Goal: Task Accomplishment & Management: Complete application form

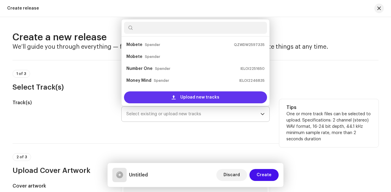
click at [196, 99] on span "Upload new tracks" at bounding box center [199, 97] width 39 height 12
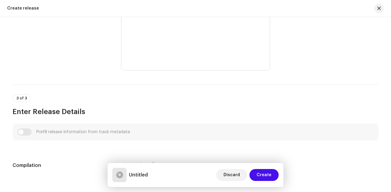
scroll to position [459, 0]
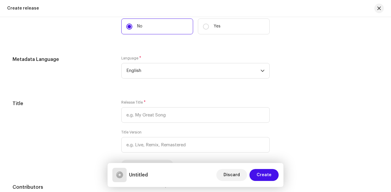
click at [389, 130] on div "Create a new release We’ll guide you through everything — from track selection …" at bounding box center [195, 104] width 391 height 175
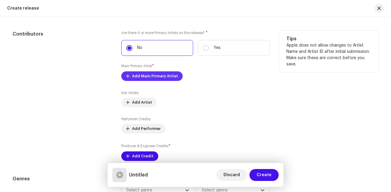
click at [169, 73] on span "Add Main Primary Artist" at bounding box center [155, 76] width 46 height 12
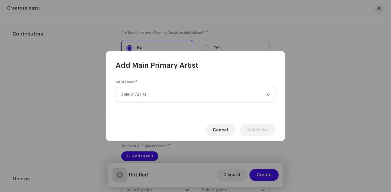
click at [157, 93] on span "Select Artist" at bounding box center [194, 94] width 146 height 15
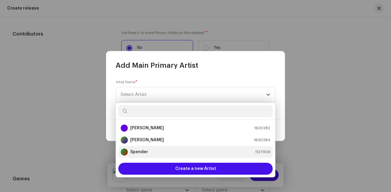
click at [144, 149] on div "Spender" at bounding box center [134, 151] width 27 height 7
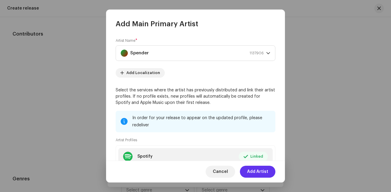
click at [260, 171] on span "Add Artist" at bounding box center [257, 172] width 21 height 12
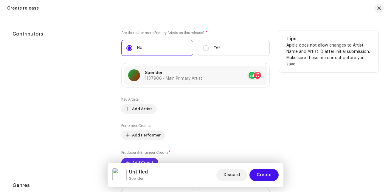
click at [148, 159] on span "Add Credit" at bounding box center [142, 163] width 21 height 12
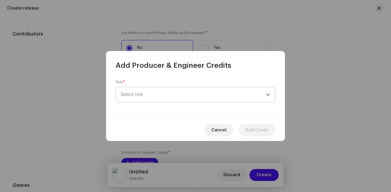
click at [201, 92] on span "Select role" at bounding box center [194, 94] width 146 height 15
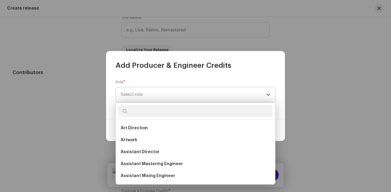
scroll to position [650, 0]
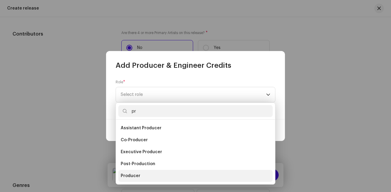
type input "pr"
click at [140, 173] on li "Producer" at bounding box center [195, 176] width 155 height 12
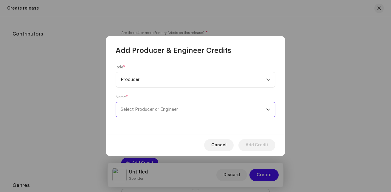
click at [180, 110] on span "Select Producer or Engineer" at bounding box center [194, 109] width 146 height 15
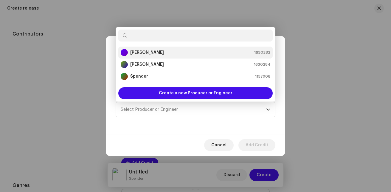
click at [156, 49] on li "[PERSON_NAME] 1630282" at bounding box center [195, 53] width 155 height 12
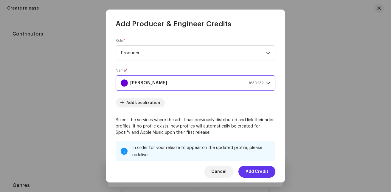
click at [256, 167] on span "Add Credit" at bounding box center [257, 172] width 23 height 12
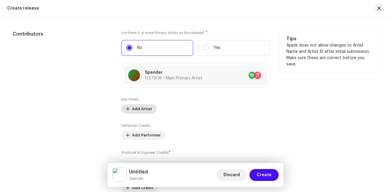
click at [147, 109] on span "Add Artist" at bounding box center [142, 109] width 20 height 12
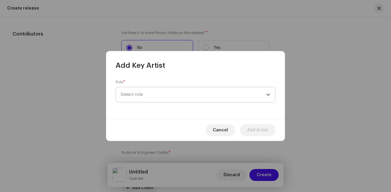
click at [177, 97] on span "Select role" at bounding box center [194, 94] width 146 height 15
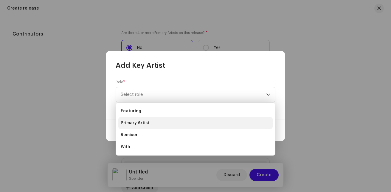
click at [154, 121] on li "Primary Artist" at bounding box center [195, 123] width 155 height 12
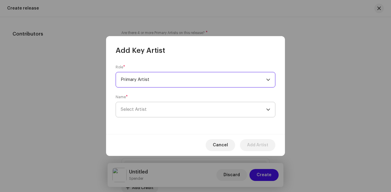
click at [178, 111] on span "Select Artist" at bounding box center [194, 109] width 146 height 15
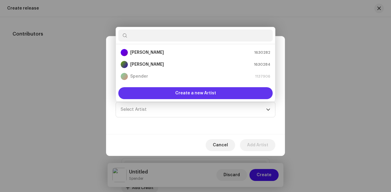
click at [203, 95] on span "Create a new Artist" at bounding box center [195, 93] width 41 height 12
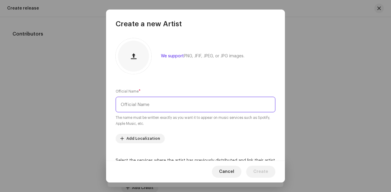
paste input "Talent Kiwatt"
type input "Talent Kiwatt"
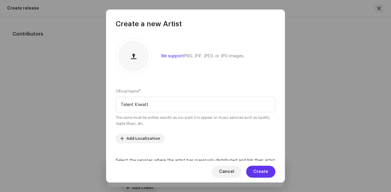
click at [263, 169] on span "Create" at bounding box center [261, 172] width 15 height 12
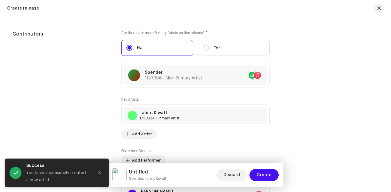
scroll to position [803, 0]
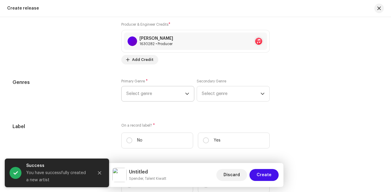
click at [175, 98] on span "Select genre" at bounding box center [155, 93] width 59 height 15
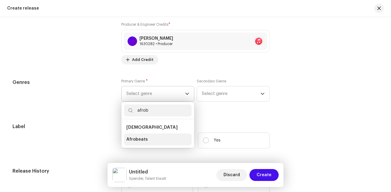
type input "afrob"
click at [136, 141] on span "Afrobeats" at bounding box center [136, 139] width 21 height 6
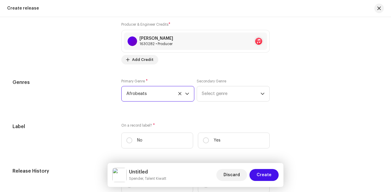
click at [147, 138] on label "No" at bounding box center [157, 140] width 72 height 16
click at [132, 138] on input "No" at bounding box center [129, 140] width 6 height 6
radio input "true"
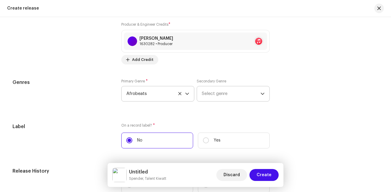
click at [229, 95] on span "Select genre" at bounding box center [231, 93] width 59 height 15
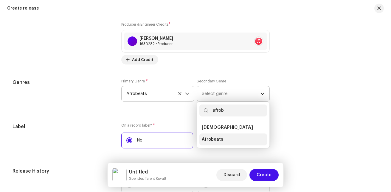
type input "afrob"
click at [219, 139] on span "Afrobeats" at bounding box center [212, 139] width 21 height 6
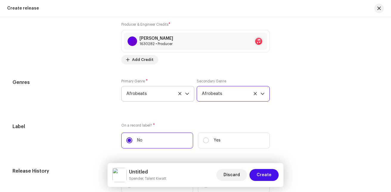
scroll to position [956, 0]
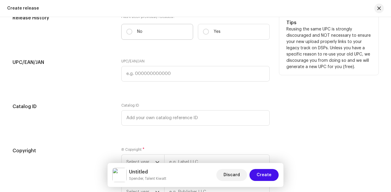
click at [169, 34] on label "No" at bounding box center [157, 32] width 72 height 16
click at [132, 34] on input "No" at bounding box center [129, 32] width 6 height 6
radio input "true"
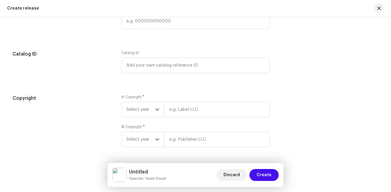
scroll to position [1028, 0]
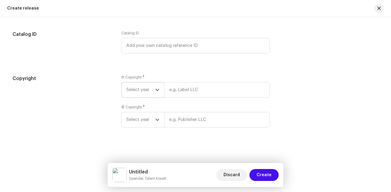
click at [148, 94] on span "Select year" at bounding box center [140, 89] width 29 height 15
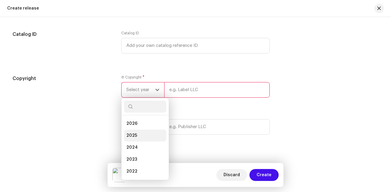
click at [140, 131] on li "2025" at bounding box center [145, 135] width 42 height 12
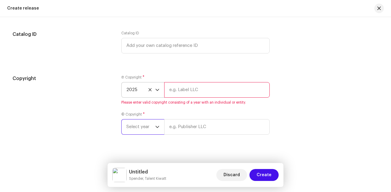
click at [137, 130] on span "Select year" at bounding box center [140, 126] width 29 height 15
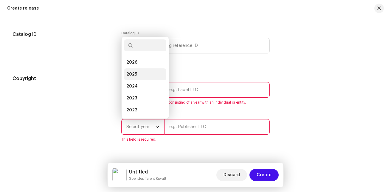
click at [141, 78] on li "2025" at bounding box center [145, 74] width 42 height 12
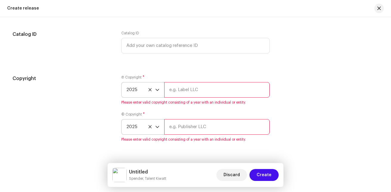
click at [187, 89] on input "text" at bounding box center [217, 90] width 106 height 16
type input "s"
type input "Spender"
click at [184, 122] on input "text" at bounding box center [217, 127] width 106 height 16
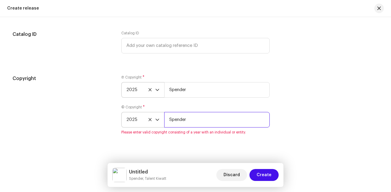
type input "Spender"
click at [336, 118] on div "Copyright Ⓟ Copyright * 2025 Spender © Copyright * 2025 Spender Please enter va…" at bounding box center [196, 108] width 366 height 67
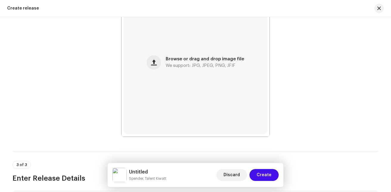
scroll to position [111, 0]
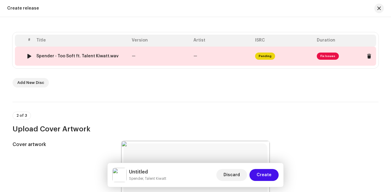
click at [21, 58] on td at bounding box center [20, 56] width 10 height 19
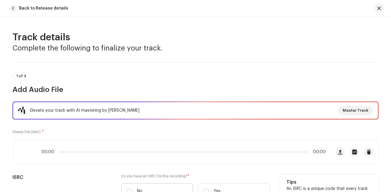
click at [144, 189] on label "No" at bounding box center [157, 191] width 72 height 16
click at [132, 189] on input "No" at bounding box center [129, 191] width 6 height 6
radio input "true"
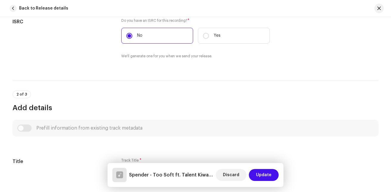
scroll to position [308, 0]
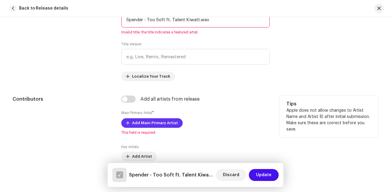
click at [164, 120] on span "Add Main Primary Artist" at bounding box center [155, 123] width 46 height 12
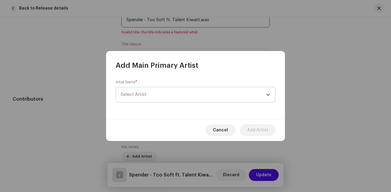
click at [144, 93] on span "Select Artist" at bounding box center [134, 94] width 26 height 4
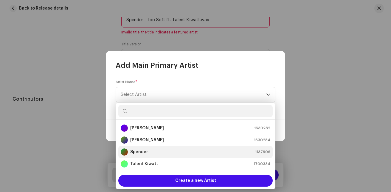
click at [139, 150] on strong "Spender" at bounding box center [139, 152] width 18 height 6
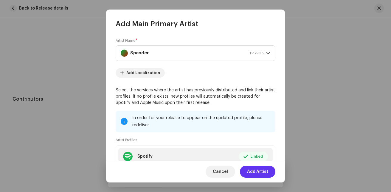
click at [255, 169] on span "Add Artist" at bounding box center [257, 172] width 21 height 12
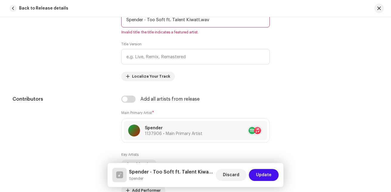
scroll to position [461, 0]
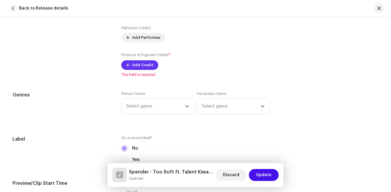
click at [147, 69] on span "Add Credit" at bounding box center [142, 65] width 21 height 12
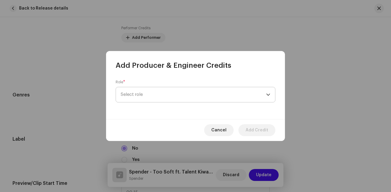
click at [145, 91] on span "Select role" at bounding box center [194, 94] width 146 height 15
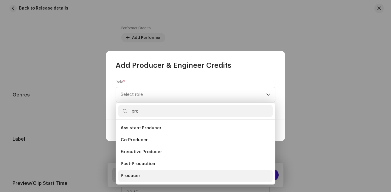
type input "pro"
click at [132, 178] on span "Producer" at bounding box center [131, 176] width 20 height 6
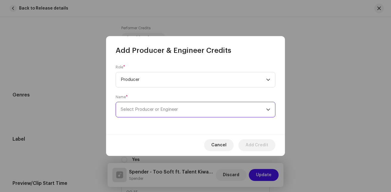
click at [162, 108] on span "Select Producer or Engineer" at bounding box center [149, 109] width 57 height 4
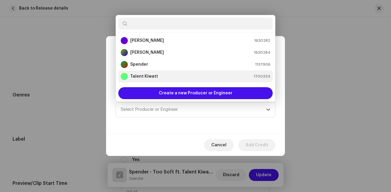
click at [154, 80] on li "Talent Kiwatt 1700334" at bounding box center [195, 76] width 155 height 12
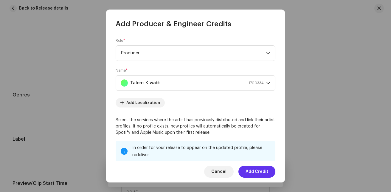
click at [256, 171] on span "Add Credit" at bounding box center [257, 172] width 23 height 12
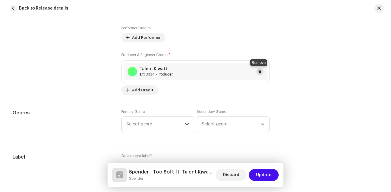
click at [260, 70] on span at bounding box center [260, 71] width 4 height 5
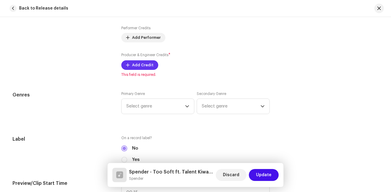
click at [146, 67] on span "Add Credit" at bounding box center [142, 65] width 21 height 12
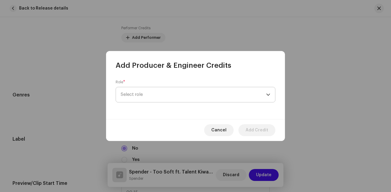
click at [145, 96] on span "Select role" at bounding box center [194, 94] width 146 height 15
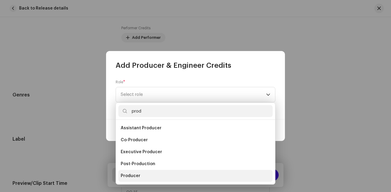
type input "prod"
click at [143, 174] on li "Producer" at bounding box center [195, 176] width 155 height 12
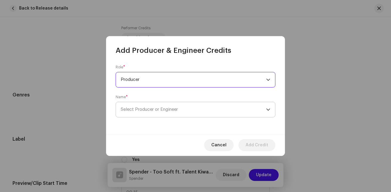
click at [144, 106] on span "Select Producer or Engineer" at bounding box center [194, 109] width 146 height 15
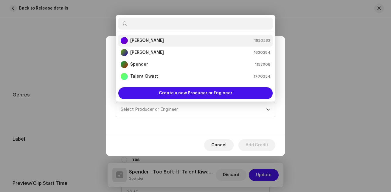
click at [159, 36] on li "[PERSON_NAME] 1630282" at bounding box center [195, 41] width 155 height 12
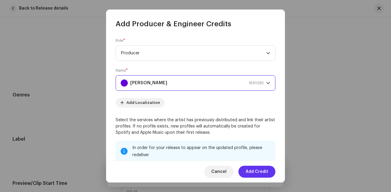
click at [263, 171] on span "Add Credit" at bounding box center [257, 172] width 23 height 12
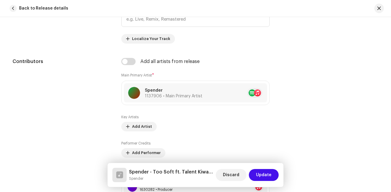
scroll to position [349, 0]
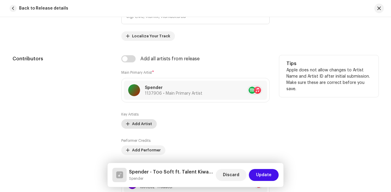
click at [136, 126] on span "Add Artist" at bounding box center [142, 124] width 20 height 12
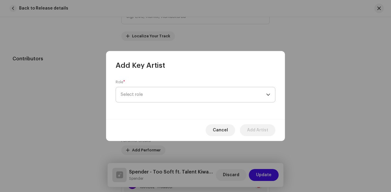
click at [177, 92] on span "Select role" at bounding box center [194, 94] width 146 height 15
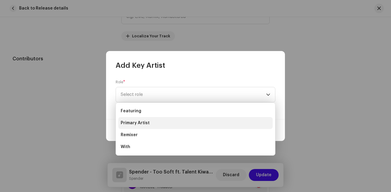
click at [156, 122] on li "Primary Artist" at bounding box center [195, 123] width 155 height 12
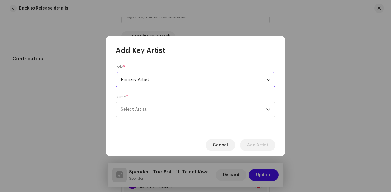
click at [165, 109] on span "Select Artist" at bounding box center [194, 109] width 146 height 15
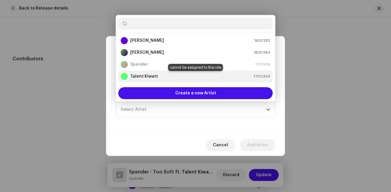
click at [155, 73] on strong "Talent Kiwatt" at bounding box center [144, 76] width 28 height 6
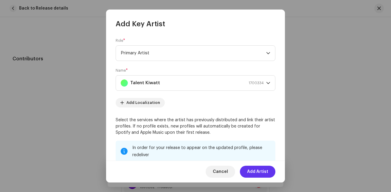
click at [260, 170] on span "Add Artist" at bounding box center [257, 172] width 21 height 12
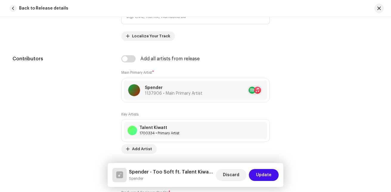
scroll to position [501, 0]
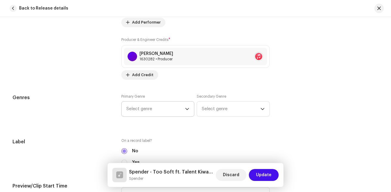
click at [155, 109] on span "Select genre" at bounding box center [155, 108] width 59 height 15
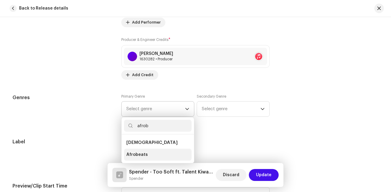
type input "afrob"
click at [153, 156] on li "Afrobeats" at bounding box center [158, 155] width 68 height 12
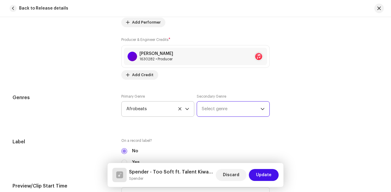
click at [231, 107] on span "Select genre" at bounding box center [231, 108] width 59 height 15
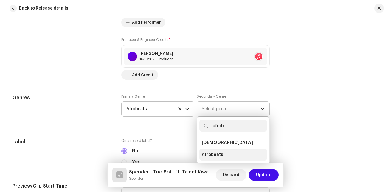
type input "afrob"
click at [211, 154] on span "Afrobeats" at bounding box center [212, 155] width 21 height 6
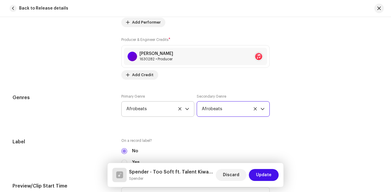
scroll to position [654, 0]
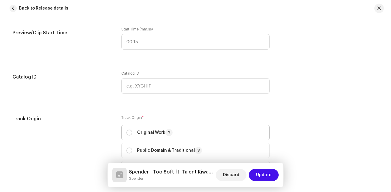
click at [145, 127] on span "Original Work" at bounding box center [195, 132] width 138 height 15
radio input "true"
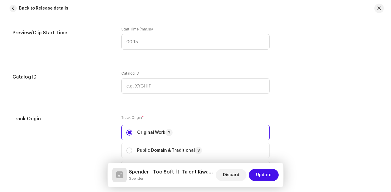
scroll to position [807, 0]
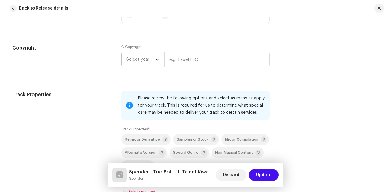
click at [129, 62] on span "Select year" at bounding box center [140, 59] width 29 height 15
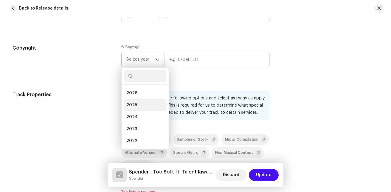
click at [128, 103] on span "2025" at bounding box center [131, 105] width 11 height 6
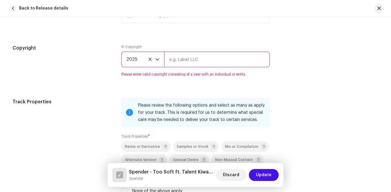
click at [180, 63] on input "text" at bounding box center [217, 60] width 106 height 16
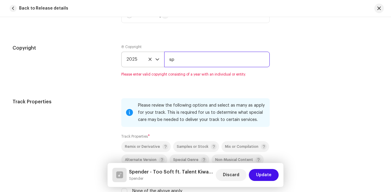
type input "Spender"
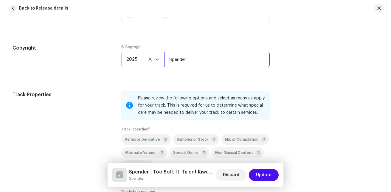
scroll to position [960, 0]
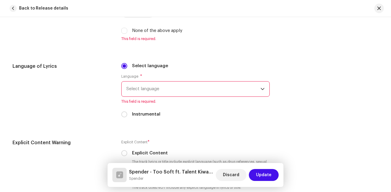
click at [161, 31] on label "None of the above apply" at bounding box center [157, 30] width 50 height 7
click at [127, 31] on input "None of the above apply" at bounding box center [124, 31] width 6 height 6
checkbox input "true"
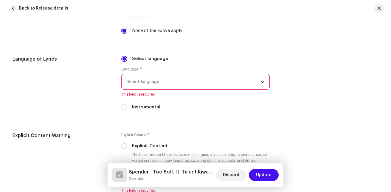
click at [161, 76] on span "Select language" at bounding box center [193, 81] width 134 height 15
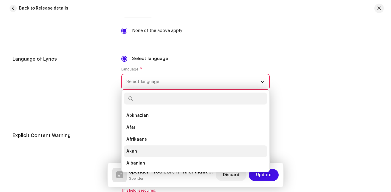
click at [136, 151] on li "Akan" at bounding box center [195, 151] width 143 height 12
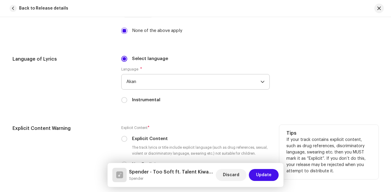
click at [140, 140] on label "Explicit Content" at bounding box center [150, 138] width 36 height 7
click at [127, 140] on input "Explicit Content" at bounding box center [124, 139] width 6 height 6
radio input "true"
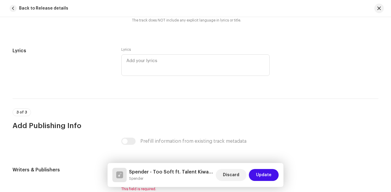
scroll to position [1210, 0]
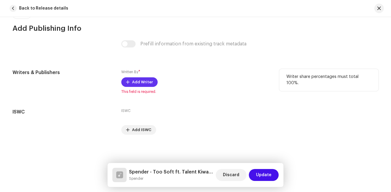
click at [152, 82] on button "Add Writer" at bounding box center [139, 82] width 36 height 10
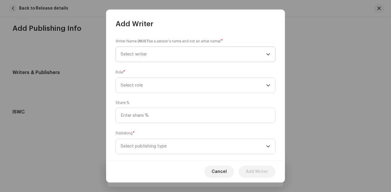
click at [165, 55] on span "Select writer" at bounding box center [194, 54] width 146 height 15
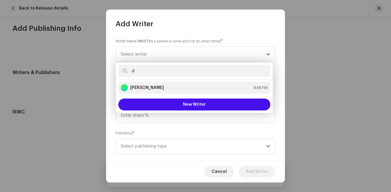
type input "d"
click at [154, 87] on strong "[PERSON_NAME]" at bounding box center [147, 88] width 34 height 6
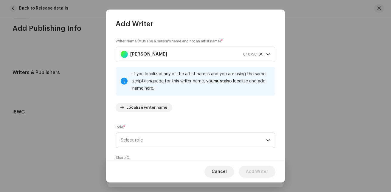
click at [211, 139] on span "Select role" at bounding box center [194, 140] width 146 height 15
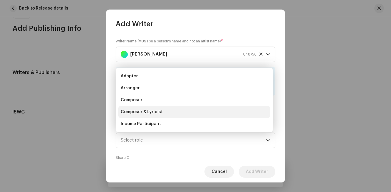
scroll to position [10, 0]
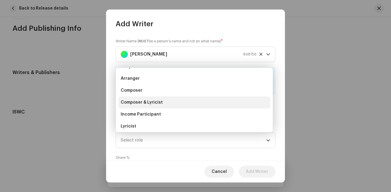
click at [170, 102] on li "Composer & Lyricist" at bounding box center [194, 102] width 152 height 12
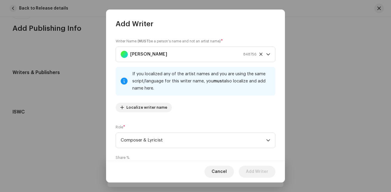
click at [282, 129] on div "Writer Name ( MUST be a person's name and not an artist name) * [PERSON_NAME] 8…" at bounding box center [195, 95] width 179 height 132
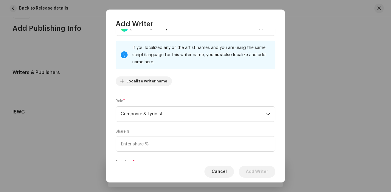
scroll to position [65, 0]
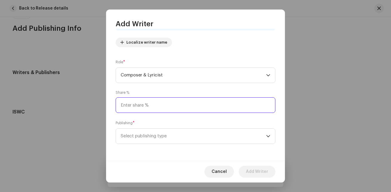
click at [182, 104] on input at bounding box center [196, 105] width 160 height 16
type input "100.00"
click at [189, 137] on span "Select publishing type" at bounding box center [194, 136] width 146 height 15
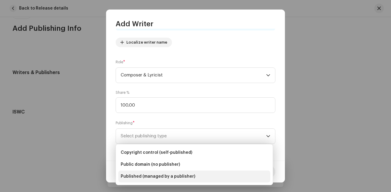
click at [166, 174] on span "Published (managed by a publisher)" at bounding box center [158, 176] width 75 height 6
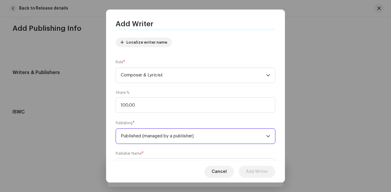
click at [282, 148] on div "Writer Name ( MUST be a person's name and not an artist name) * [PERSON_NAME] 8…" at bounding box center [195, 95] width 179 height 132
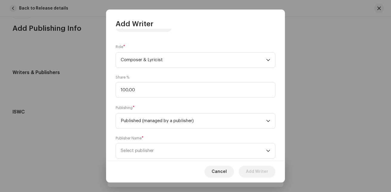
scroll to position [95, 0]
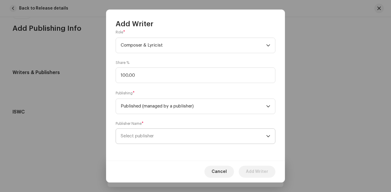
click at [184, 139] on span "Select publisher" at bounding box center [194, 136] width 146 height 15
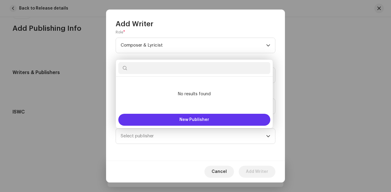
click at [200, 122] on button "New Publisher" at bounding box center [194, 120] width 152 height 12
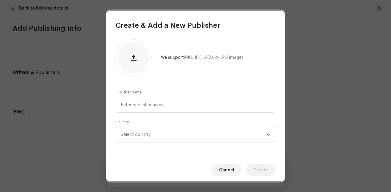
click at [164, 132] on span "Select country" at bounding box center [194, 134] width 146 height 15
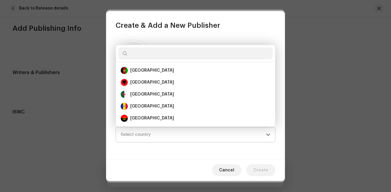
scroll to position [10, 0]
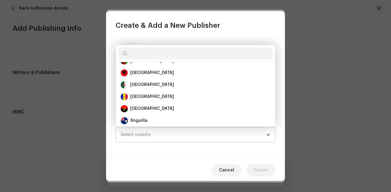
click at [164, 132] on span "Select country" at bounding box center [194, 134] width 146 height 15
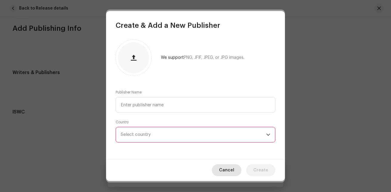
click at [234, 171] on span "Cancel" at bounding box center [226, 170] width 15 height 12
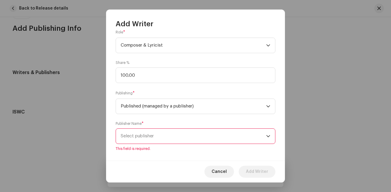
click at [184, 135] on span "Select publisher" at bounding box center [194, 136] width 146 height 15
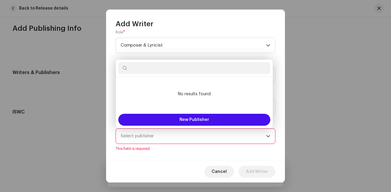
click at [176, 157] on div "Writer Name ( MUST be a person's name and not an artist name) * [PERSON_NAME] 8…" at bounding box center [195, 95] width 179 height 132
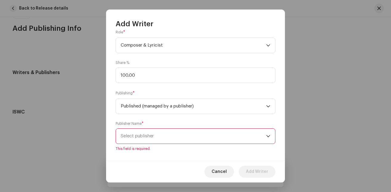
click at [218, 95] on div "Publishing * Published (managed by a publisher)" at bounding box center [196, 102] width 160 height 24
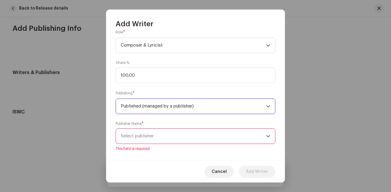
click at [212, 107] on span "Published (managed by a publisher)" at bounding box center [194, 106] width 146 height 15
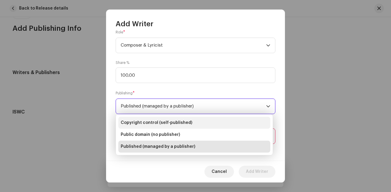
click at [182, 123] on span "Copyright control (self-published)" at bounding box center [157, 123] width 72 height 6
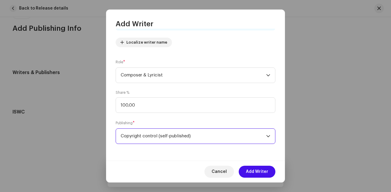
scroll to position [65, 0]
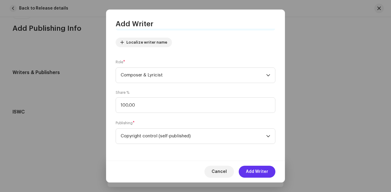
click at [266, 172] on span "Add Writer" at bounding box center [257, 172] width 22 height 12
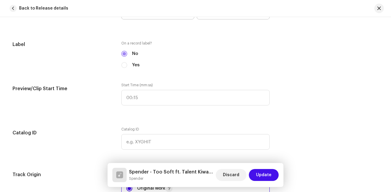
scroll to position [446, 0]
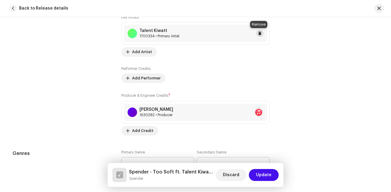
click at [259, 33] on span at bounding box center [260, 33] width 4 height 5
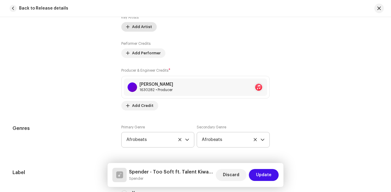
click at [149, 29] on span "Add Artist" at bounding box center [142, 27] width 20 height 12
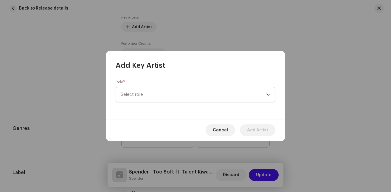
click at [160, 95] on span "Select role" at bounding box center [194, 94] width 146 height 15
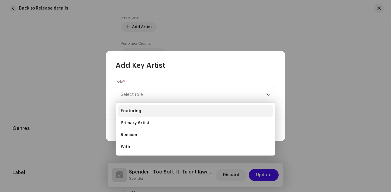
click at [151, 109] on li "Featuring" at bounding box center [195, 111] width 155 height 12
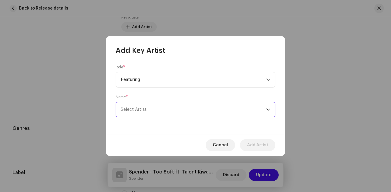
click at [153, 105] on span "Select Artist" at bounding box center [194, 109] width 146 height 15
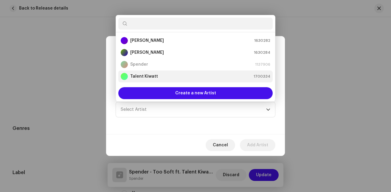
click at [150, 71] on li "Talent Kiwatt 1700334" at bounding box center [195, 76] width 155 height 12
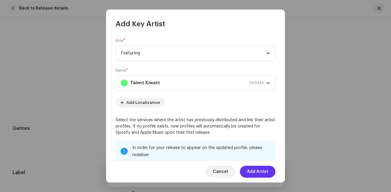
click at [269, 171] on button "Add Artist" at bounding box center [257, 172] width 35 height 12
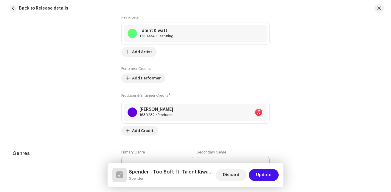
scroll to position [293, 0]
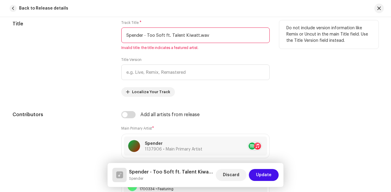
click at [215, 36] on input "Spender - Too Soft ft. Talent Kiwatt.wav" at bounding box center [195, 35] width 149 height 16
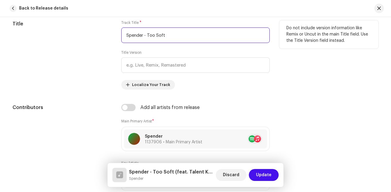
click at [148, 35] on input "Spender - Too Soft" at bounding box center [195, 35] width 149 height 16
drag, startPoint x: 148, startPoint y: 35, endPoint x: 119, endPoint y: 35, distance: 28.9
click at [119, 35] on div "Title Track Title * Too Soft Title Version Localize Your Track Do not include v…" at bounding box center [196, 54] width 366 height 69
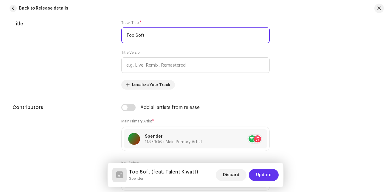
type input "Too Soft"
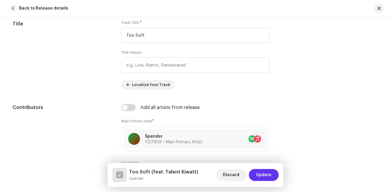
click at [263, 177] on span "Update" at bounding box center [264, 175] width 16 height 12
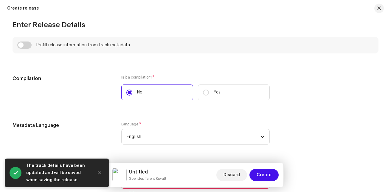
scroll to position [570, 0]
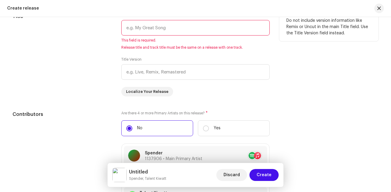
click at [179, 28] on input "text" at bounding box center [195, 28] width 149 height 16
paste input "Too Soft"
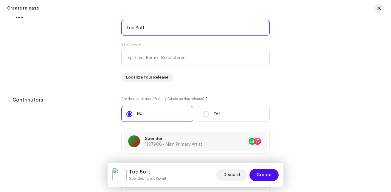
scroll to position [723, 0]
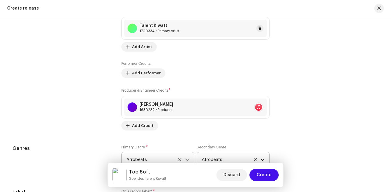
type input "Too Soft"
click at [263, 26] on div "Talent Kiwatt 1700334 • Primary Artist" at bounding box center [195, 28] width 143 height 17
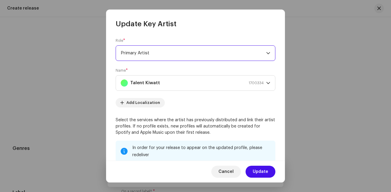
click at [241, 58] on span "Primary Artist" at bounding box center [194, 53] width 146 height 15
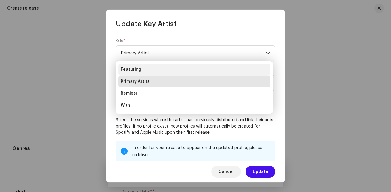
click at [187, 69] on li "Featuring" at bounding box center [194, 70] width 152 height 12
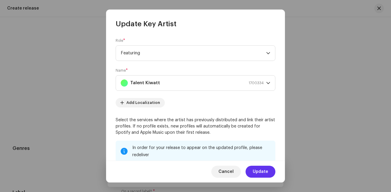
click at [263, 172] on span "Update" at bounding box center [261, 172] width 16 height 12
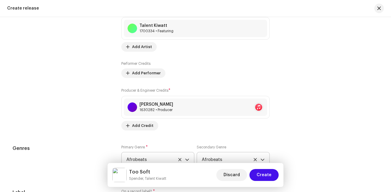
click at [207, 34] on div "Talent Kiwatt 1700334 • Featuring" at bounding box center [195, 28] width 143 height 17
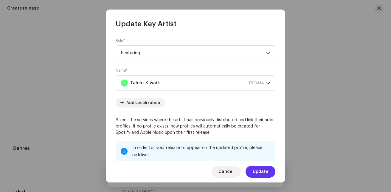
click at [261, 170] on span "Update" at bounding box center [261, 172] width 16 height 12
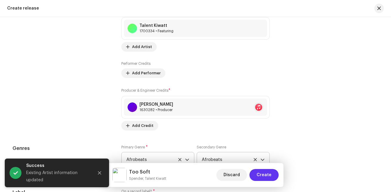
click at [267, 177] on span "Create" at bounding box center [264, 175] width 15 height 12
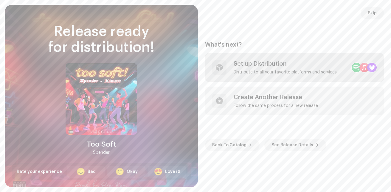
click at [303, 76] on div "Set up Distribution Distribute to all your favorite platforms and services" at bounding box center [294, 67] width 179 height 29
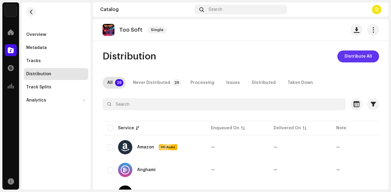
click at [350, 59] on span "Distribute All" at bounding box center [358, 56] width 27 height 12
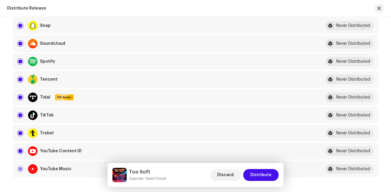
scroll to position [612, 0]
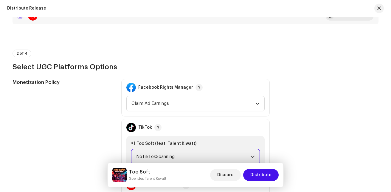
click at [221, 155] on span "NoTikTokScanning" at bounding box center [193, 156] width 115 height 15
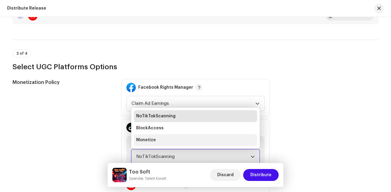
click at [170, 143] on li "Monetize" at bounding box center [195, 140] width 123 height 12
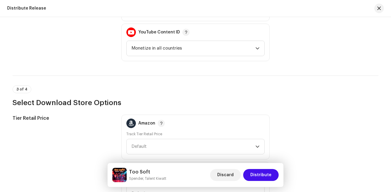
scroll to position [918, 0]
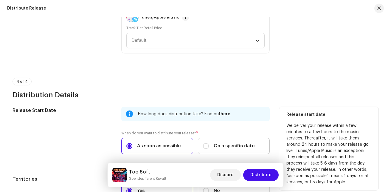
click at [212, 144] on div "On a specific date" at bounding box center [229, 146] width 52 height 7
click at [209, 144] on input "On a specific date" at bounding box center [206, 146] width 6 height 6
radio input "true"
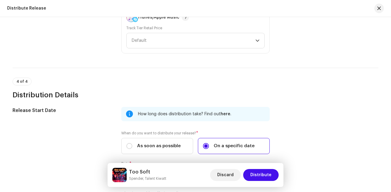
scroll to position [1070, 0]
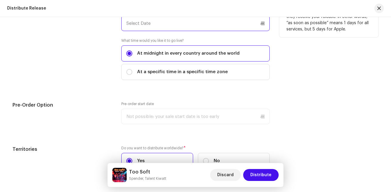
click at [167, 23] on input "text" at bounding box center [195, 24] width 149 height 16
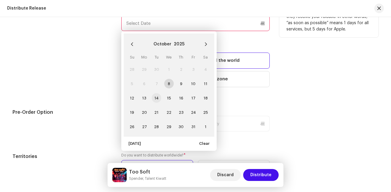
click at [157, 96] on span "14" at bounding box center [157, 98] width 10 height 10
type input "[DATE]"
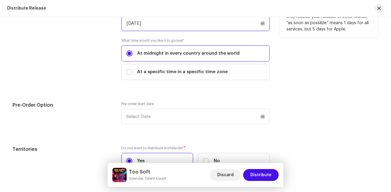
scroll to position [1069, 0]
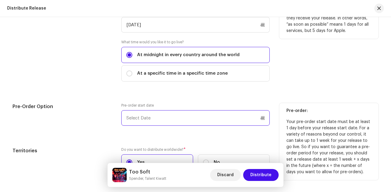
click at [159, 114] on p-datepicker at bounding box center [195, 118] width 149 height 16
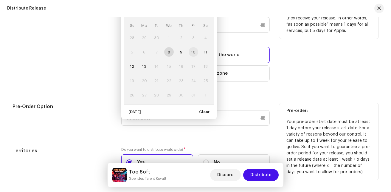
click at [192, 54] on span "10" at bounding box center [194, 52] width 10 height 10
type input "[DATE]"
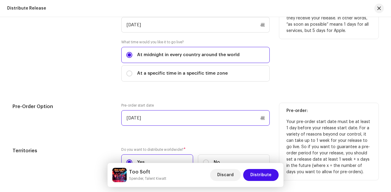
scroll to position [1112, 0]
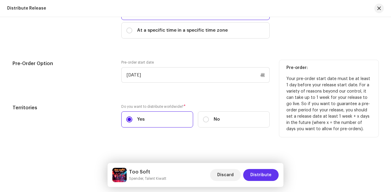
click at [272, 174] on button "Distribute" at bounding box center [260, 175] width 35 height 12
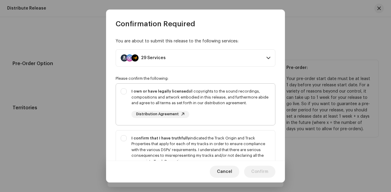
click at [127, 89] on div "I own or have legally licensed all copyrights to the sound recordings, composit…" at bounding box center [195, 103] width 159 height 39
checkbox input "true"
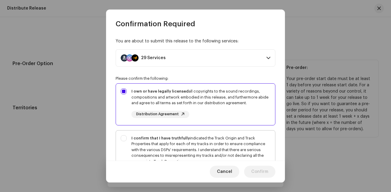
click at [140, 138] on strong "I confirm that I have truthfully" at bounding box center [161, 138] width 58 height 4
checkbox input "true"
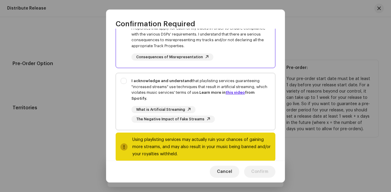
click at [127, 81] on div "I acknowledge and understand that playlisting services guaranteeing "increased …" at bounding box center [195, 100] width 159 height 54
checkbox input "true"
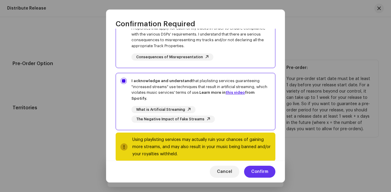
click at [261, 169] on span "Confirm" at bounding box center [259, 172] width 17 height 12
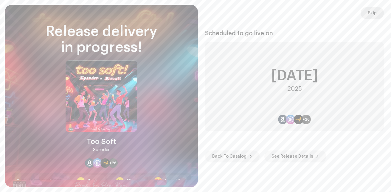
click at [369, 14] on span "Skip" at bounding box center [372, 13] width 9 height 12
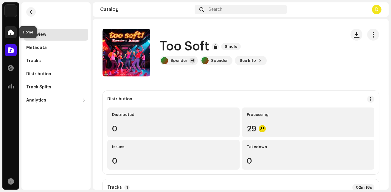
click at [8, 36] on div at bounding box center [11, 32] width 12 height 12
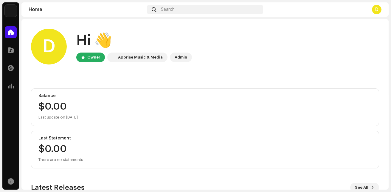
click at [389, 132] on div "Spender Home Catalog Transactions Analytics Resources Home Search D D Hi 👋 Owne…" at bounding box center [195, 96] width 391 height 192
